Goal: Task Accomplishment & Management: Manage account settings

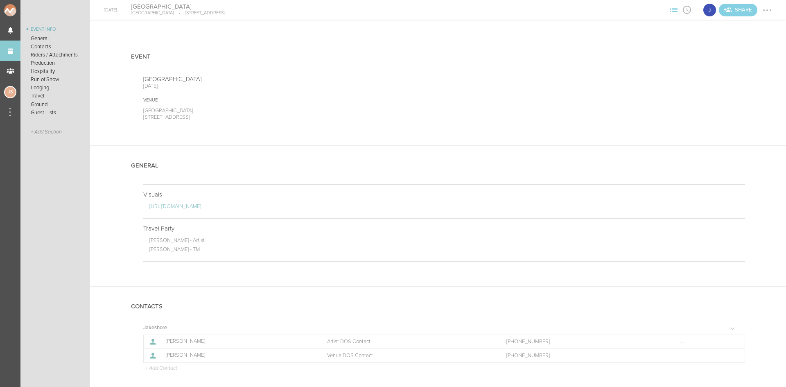
scroll to position [513, 0]
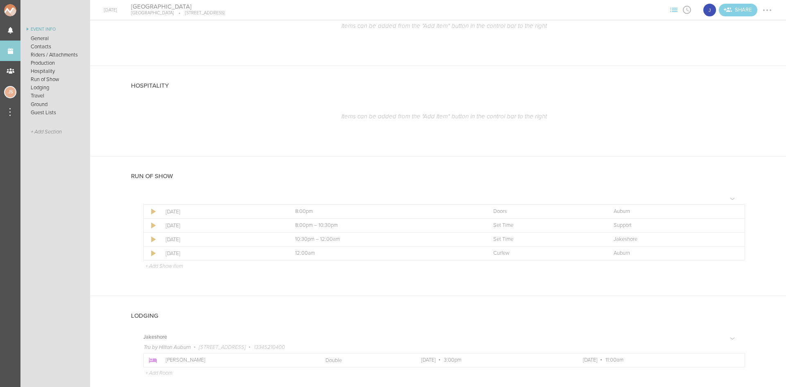
click at [6, 50] on link "Events" at bounding box center [10, 51] width 20 height 20
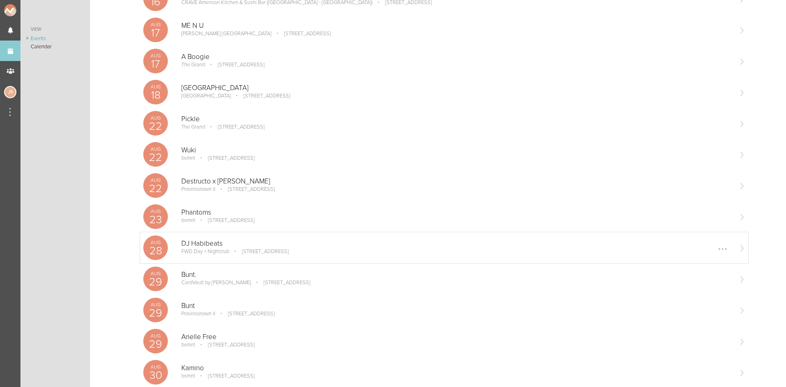
scroll to position [327, 0]
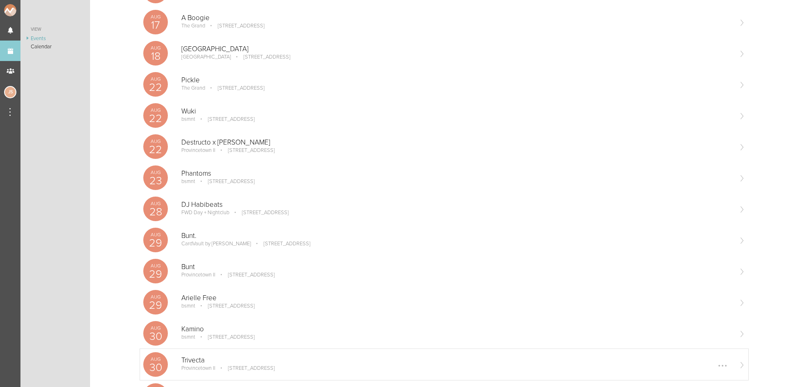
click at [223, 365] on p "[STREET_ADDRESS]" at bounding box center [245, 368] width 58 height 7
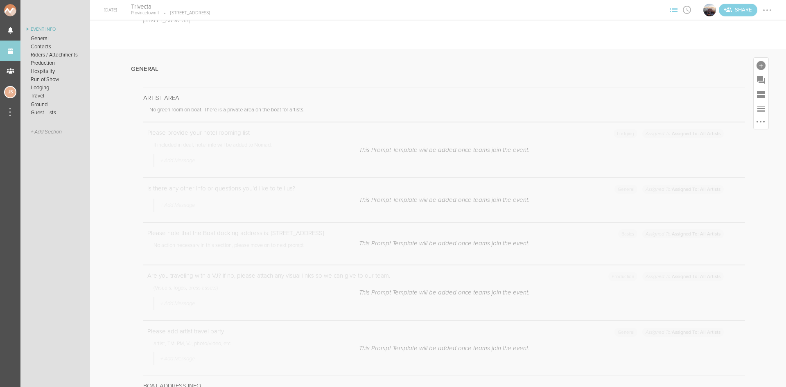
scroll to position [286, 0]
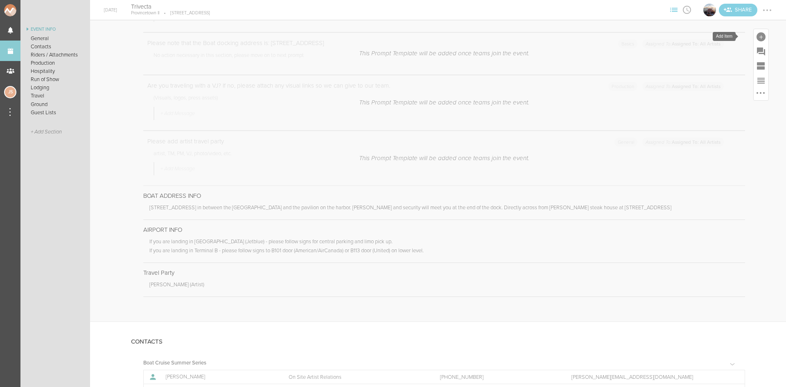
click at [756, 38] on div at bounding box center [760, 36] width 9 height 9
click at [638, 165] on icon at bounding box center [646, 162] width 16 height 16
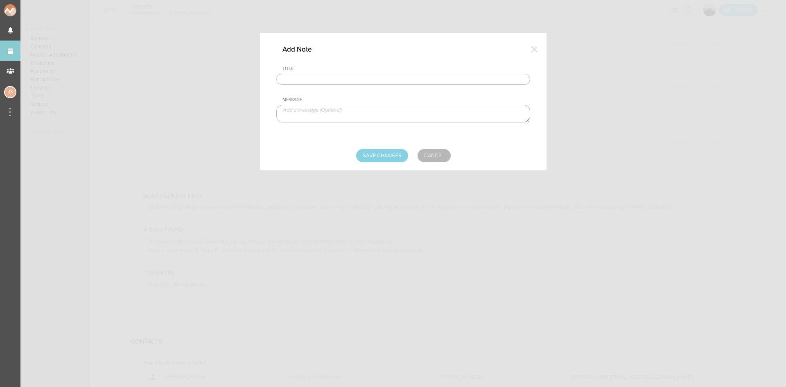
drag, startPoint x: 411, startPoint y: 76, endPoint x: 379, endPoint y: 83, distance: 32.8
click at [411, 76] on input "text" at bounding box center [403, 79] width 254 height 11
type input "Visuals"
click at [330, 111] on textarea at bounding box center [403, 114] width 254 height 18
paste textarea "https://www.dropbox.com/scl/fo/hum68dsxajv9wib2e1k42/h?dl=0&rlkey=t4csbic88wj40…"
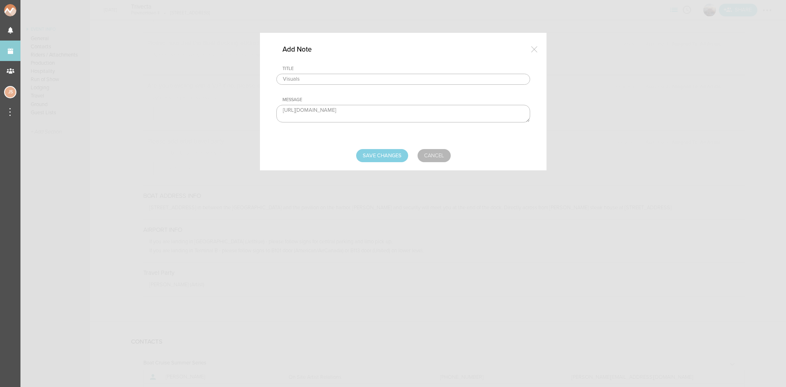
scroll to position [5, 0]
type textarea "https://www.dropbox.com/scl/fo/hum68dsxajv9wib2e1k42/h?dl=0&rlkey=t4csbic88wj40…"
click at [398, 154] on input "Save Changes" at bounding box center [382, 155] width 52 height 13
type input "Saving..."
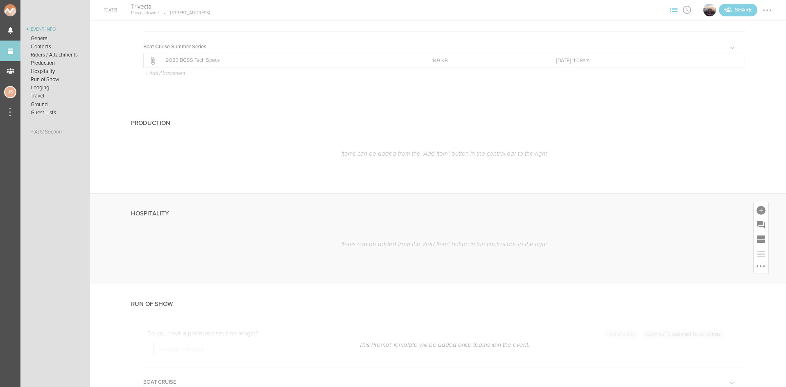
scroll to position [777, 0]
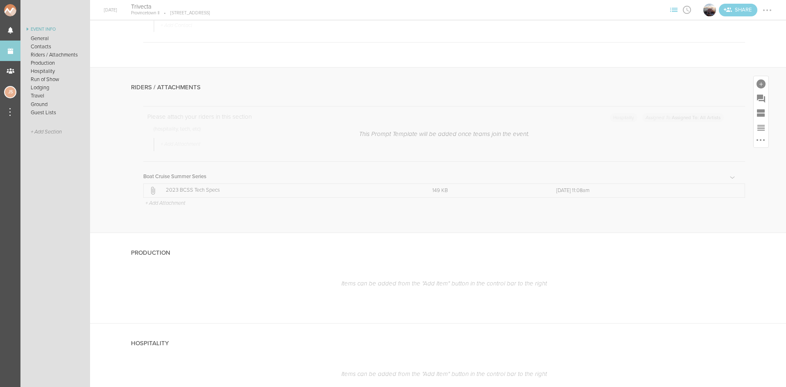
click at [149, 204] on p "+ Add Attachment" at bounding box center [164, 203] width 41 height 7
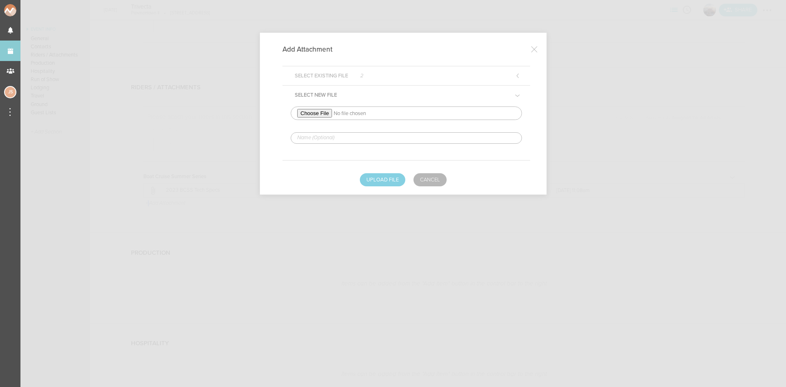
click at [310, 111] on input "file" at bounding box center [405, 113] width 231 height 14
type input "C:\fakepath\TRIVECTA 2025 TOUR TECH & HOSP RIDER-2 (1)-REDLINED.pdf"
click at [352, 137] on input "text" at bounding box center [405, 137] width 231 height 11
type input "REDLINED HERE"
click at [380, 179] on button "Upload File" at bounding box center [382, 179] width 45 height 13
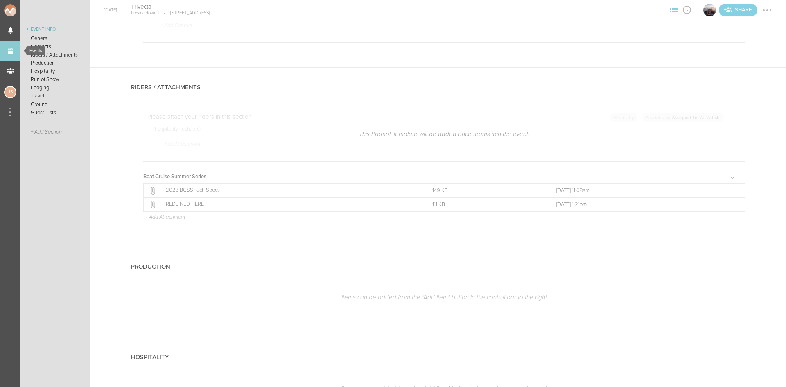
click at [15, 49] on link "Events" at bounding box center [10, 51] width 20 height 20
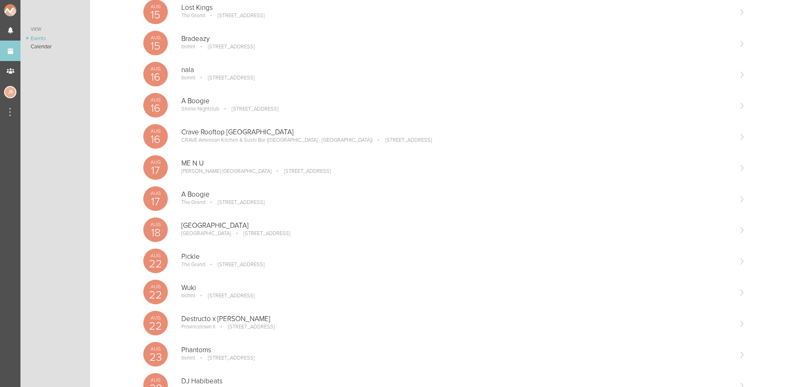
scroll to position [164, 0]
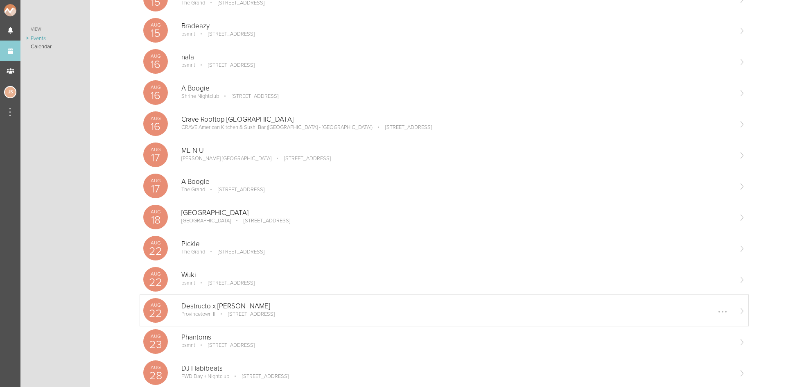
click at [246, 318] on div "Destructo x Justin Martin Provincetown II 164 Seaport Blvd Boston, MA 02110 Edi…" at bounding box center [456, 310] width 550 height 16
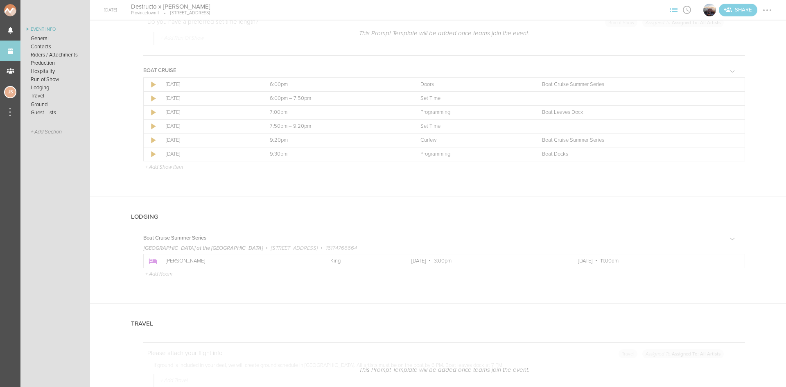
scroll to position [1186, 0]
click at [228, 260] on p "[PERSON_NAME]" at bounding box center [239, 259] width 146 height 7
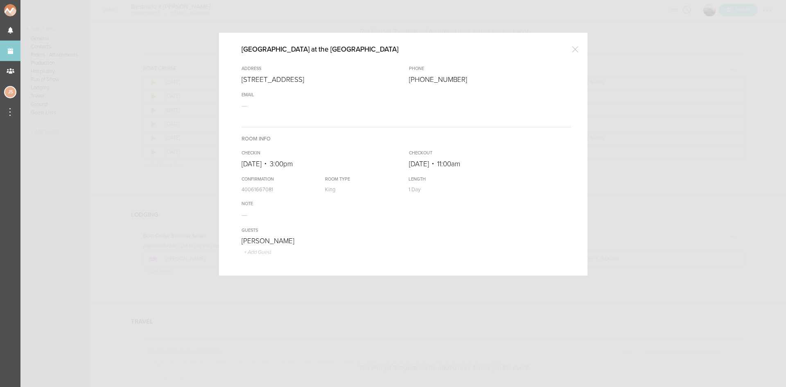
click at [573, 46] on div at bounding box center [575, 49] width 16 height 16
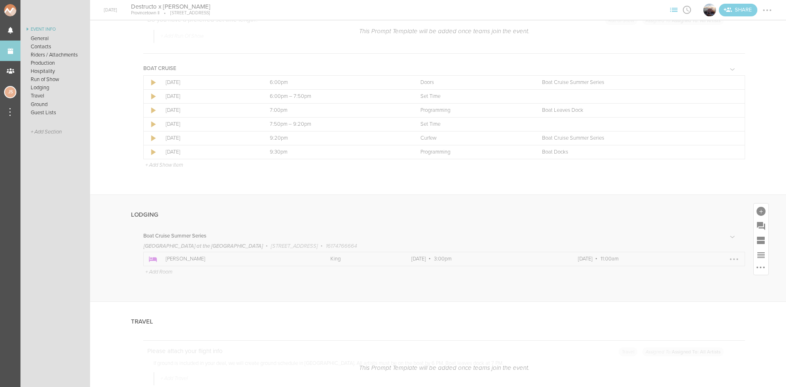
click at [272, 256] on p "[PERSON_NAME]" at bounding box center [239, 259] width 146 height 7
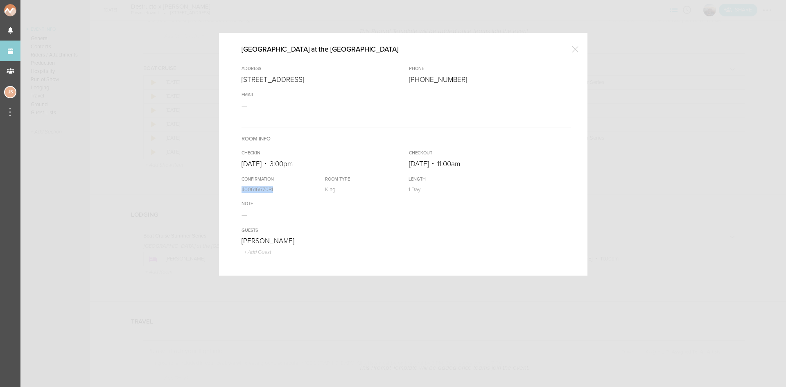
drag, startPoint x: 286, startPoint y: 190, endPoint x: 239, endPoint y: 186, distance: 47.6
click at [239, 186] on p "40061667081" at bounding box center [268, 189] width 66 height 7
copy p "40061667081"
